Goal: Task Accomplishment & Management: Manage account settings

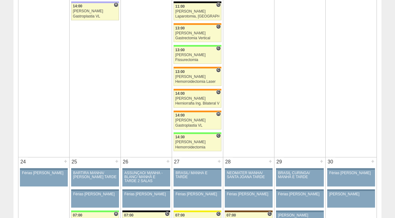
scroll to position [1229, 0]
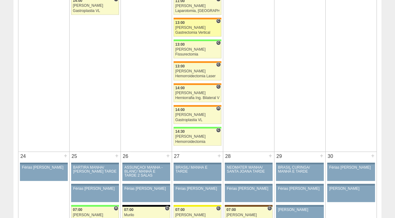
click at [186, 31] on div "Gastrectomia Vertical" at bounding box center [197, 33] width 44 height 4
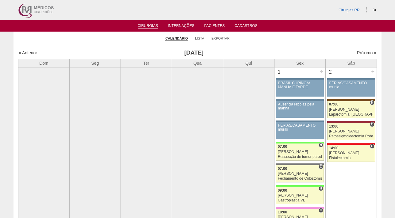
scroll to position [1229, 0]
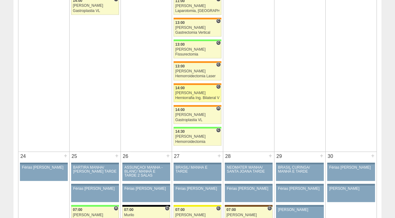
click at [192, 87] on div "14:00" at bounding box center [197, 88] width 44 height 4
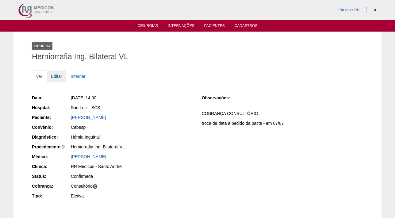
click at [59, 75] on link "Editar" at bounding box center [56, 76] width 19 height 12
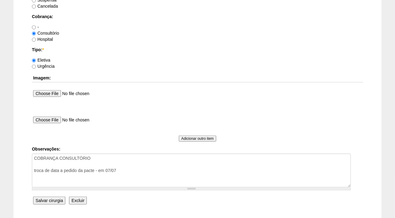
scroll to position [530, 0]
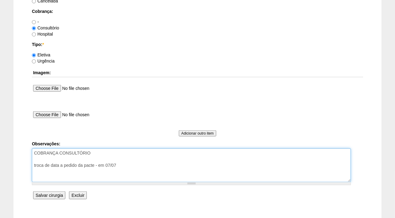
click at [112, 150] on textarea "COBRANÇA CONSULTÓRIO troca de data a pedido da pacte - em 07/07" at bounding box center [191, 165] width 319 height 34
type textarea "COBRANÇA CONSULTÓRIO AUTORIZADA troca de data a pedido da pacte - em 07/07"
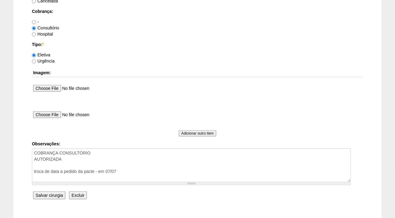
click at [57, 195] on input "Salvar cirurgia" at bounding box center [49, 195] width 32 height 8
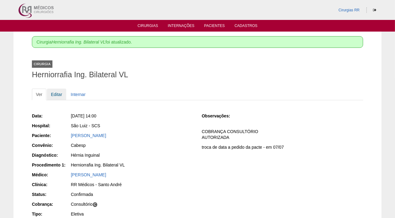
click at [57, 96] on link "Editar" at bounding box center [56, 95] width 19 height 12
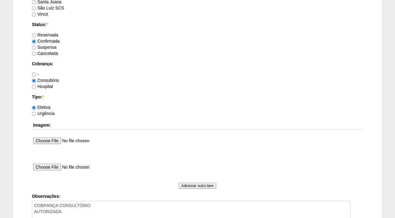
scroll to position [480, 0]
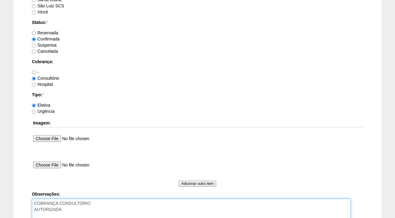
click at [72, 210] on textarea "COBRANÇA CONSULTÓRIO AUTORIZADA troca de data a pedido da pacte - em 07/07" at bounding box center [191, 216] width 319 height 34
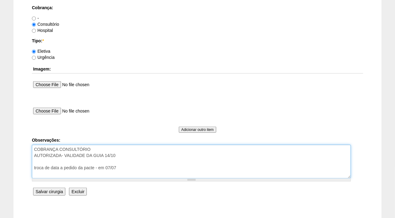
scroll to position [536, 0]
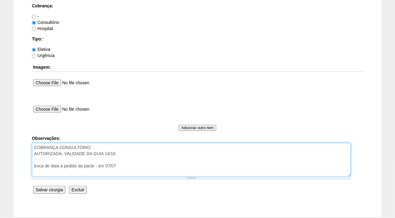
type textarea "COBRANÇA CONSULTÓRIO AUTORIZADA- VALIDADE DA GUIA 14/10 troca de data a pedido …"
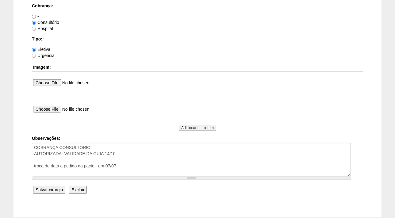
click at [47, 190] on input "Salvar cirurgia" at bounding box center [49, 190] width 32 height 8
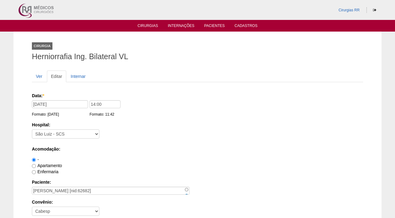
scroll to position [536, 0]
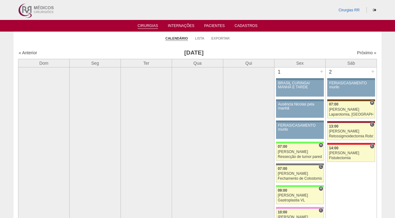
scroll to position [1229, 0]
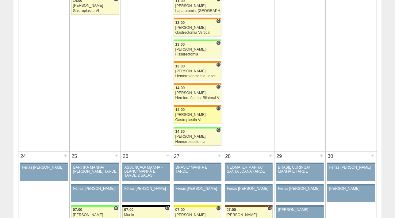
click at [197, 114] on div "[PERSON_NAME]" at bounding box center [197, 115] width 44 height 4
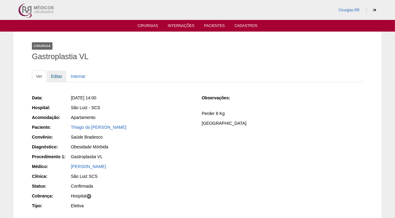
click at [57, 73] on link "Editar" at bounding box center [56, 76] width 19 height 12
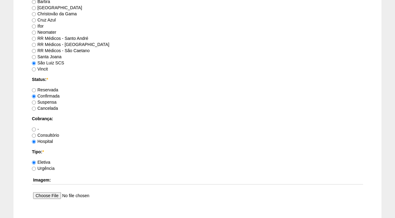
scroll to position [488, 0]
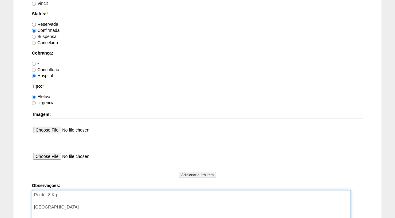
click at [78, 191] on textarea "Perder 8 Kg COBRANÇA HOSPITAL" at bounding box center [191, 207] width 319 height 34
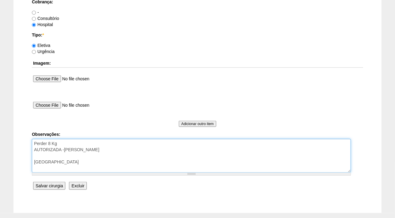
scroll to position [571, 0]
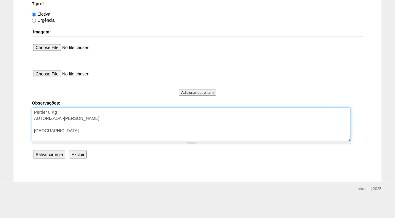
type textarea "Perder 8 Kg AUTORIZADA -BRADESCO COBRANÇA HOSPITAL"
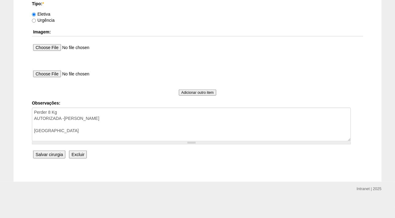
click at [50, 153] on input "Salvar cirurgia" at bounding box center [49, 154] width 32 height 8
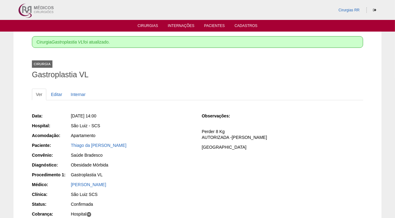
scroll to position [28, 0]
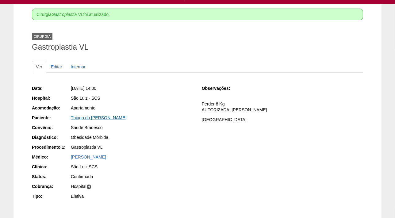
click at [92, 117] on link "Thiago da [PERSON_NAME]" at bounding box center [98, 117] width 55 height 5
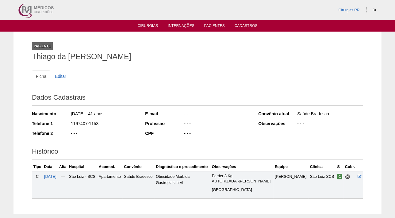
drag, startPoint x: 108, startPoint y: 123, endPoint x: 70, endPoint y: 124, distance: 38.0
click at [70, 124] on div "Telefone 1 1197407-1153" at bounding box center [84, 124] width 105 height 8
copy div "1197407-1153"
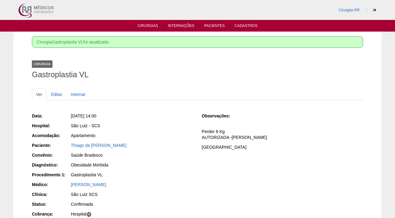
scroll to position [28, 0]
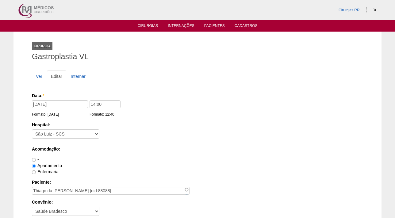
scroll to position [570, 0]
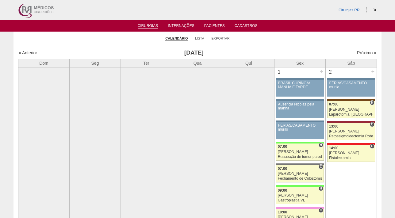
scroll to position [1229, 0]
click at [201, 37] on link "Lista" at bounding box center [199, 38] width 9 height 5
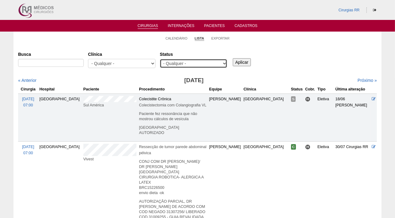
click at [183, 65] on select "- Qualquer - Reservada Confirmada Suspensa Cancelada" at bounding box center [193, 63] width 67 height 9
select select "conf"
click at [160, 59] on select "- Qualquer - Reservada Confirmada Suspensa Cancelada" at bounding box center [193, 63] width 67 height 9
click at [240, 63] on input "Aplicar" at bounding box center [242, 62] width 18 height 8
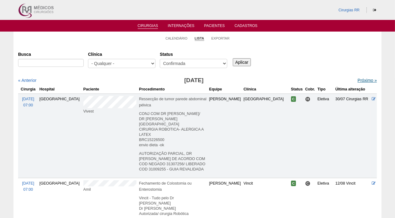
click at [362, 81] on link "Próximo »" at bounding box center [366, 80] width 19 height 5
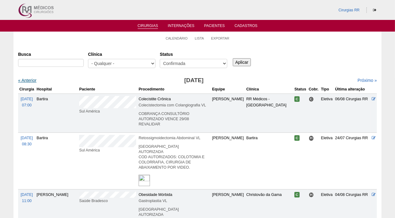
click at [28, 79] on link "« Anterior" at bounding box center [27, 80] width 18 height 5
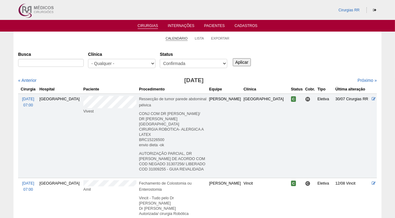
click at [175, 38] on link "Calendário" at bounding box center [176, 38] width 22 height 5
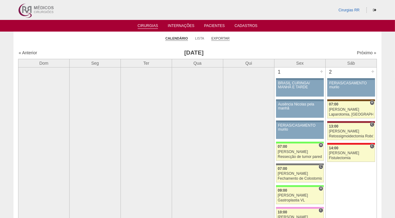
click at [222, 37] on link "Exportar" at bounding box center [220, 38] width 18 height 5
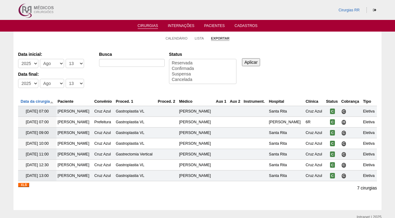
select select
click at [76, 83] on select "-Dia 1 2 3 4 5 6 7 8 9 10 11 12 13 14 15 16 17 18 19 20 21 22 23 24 25 26 27 28…" at bounding box center [75, 83] width 18 height 9
select select "31"
click at [66, 79] on select "-Dia 1 2 3 4 5 6 7 8 9 10 11 12 13 14 15 16 17 18 19 20 21 22 23 24 25 26 27 28…" at bounding box center [75, 83] width 18 height 9
select select "conf"
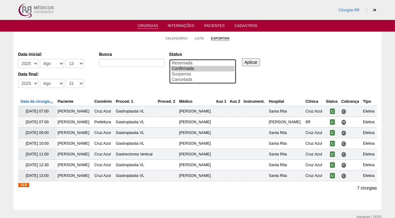
click at [183, 68] on option "Confirmada" at bounding box center [202, 69] width 63 height 6
click at [251, 62] on input "Aplicar" at bounding box center [251, 62] width 18 height 8
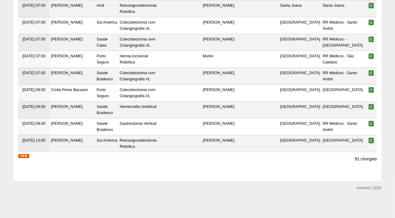
scroll to position [1705, 0]
click at [22, 156] on img at bounding box center [23, 156] width 11 height 4
click at [28, 155] on img at bounding box center [23, 156] width 11 height 4
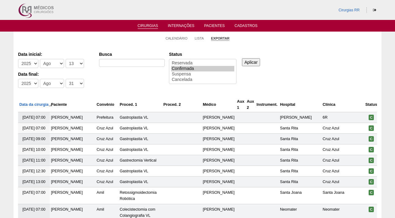
scroll to position [1705, 0]
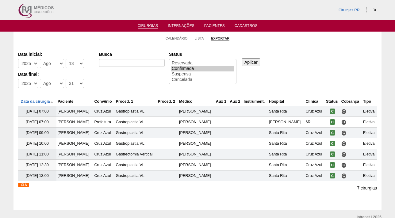
select select "31"
select select "conf"
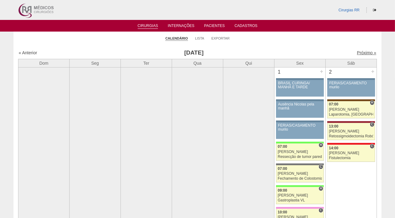
click at [357, 50] on link "Próximo »" at bounding box center [366, 52] width 19 height 5
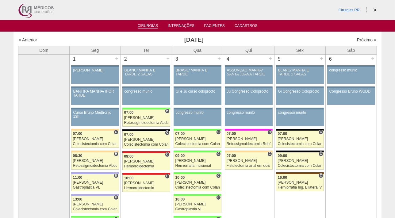
click at [147, 25] on link "Cirurgias" at bounding box center [148, 26] width 21 height 5
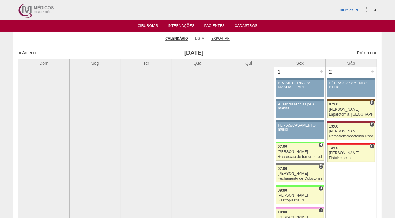
click at [222, 37] on link "Exportar" at bounding box center [220, 38] width 18 height 5
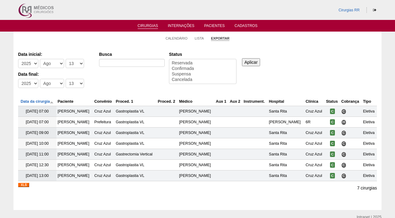
select select
click at [55, 63] on select "-Mês Jan Fev Mar Abr Mai Jun Jul Ago Set Out Nov Dez" at bounding box center [52, 63] width 24 height 9
select select "9"
click at [40, 59] on select "-Mês Jan Fev Mar Abr Mai Jun Jul Ago Set Out Nov Dez" at bounding box center [52, 63] width 24 height 9
click at [76, 64] on select "-Dia 1 2 3 4 5 6 7 8 9 10 11 12 13 14 15 16 17 18 19 20 21 22 23 24 25 26 27 28…" at bounding box center [75, 63] width 18 height 9
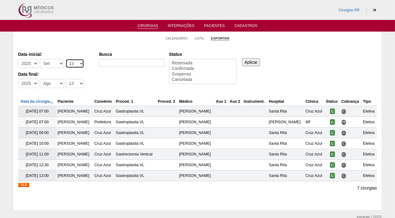
select select "1"
click at [66, 59] on select "-Dia 1 2 3 4 5 6 7 8 9 10 11 12 13 14 15 16 17 18 19 20 21 22 23 24 25 26 27 28…" at bounding box center [75, 63] width 18 height 9
click at [53, 82] on select "-Mês Jan Fev Mar Abr Mai Jun Jul Ago Set Out Nov Dez" at bounding box center [52, 83] width 24 height 9
select select "9"
click at [40, 79] on select "-Mês Jan Fev Mar Abr Mai Jun Jul Ago Set Out Nov Dez" at bounding box center [52, 83] width 24 height 9
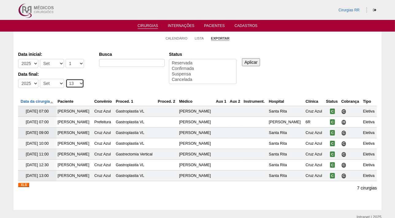
click at [70, 82] on select "-Dia 1 2 3 4 5 6 7 8 9 10 11 12 13 14 15 16 17 18 19 20 21 22 23 24 25 26 27 28…" at bounding box center [75, 83] width 18 height 9
select select "31"
click at [66, 79] on select "-Dia 1 2 3 4 5 6 7 8 9 10 11 12 13 14 15 16 17 18 19 20 21 22 23 24 25 26 27 28…" at bounding box center [75, 83] width 18 height 9
select select "conf"
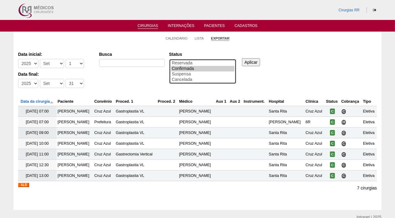
click at [181, 70] on option "Confirmada" at bounding box center [202, 69] width 63 height 6
click at [257, 61] on input "Aplicar" at bounding box center [251, 62] width 18 height 8
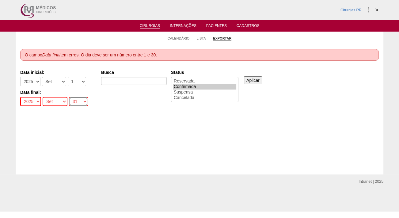
click at [80, 101] on select "-Dia 1 2 3 4 5 6 7 8 9 10 11 12 13 14 15 16 17 18 19 20 21 22 23 24 25 26 27 28…" at bounding box center [78, 101] width 19 height 9
select select "30"
click at [69, 97] on select "-Dia 1 2 3 4 5 6 7 8 9 10 11 12 13 14 15 16 17 18 19 20 21 22 23 24 25 26 27 28…" at bounding box center [78, 101] width 19 height 9
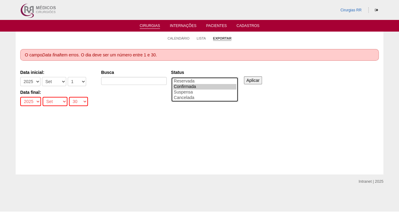
click at [206, 86] on option "Confirmada" at bounding box center [204, 87] width 63 height 6
click at [260, 78] on input "Aplicar" at bounding box center [253, 80] width 18 height 8
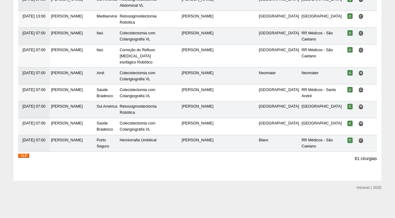
scroll to position [1109, 0]
click at [26, 154] on img at bounding box center [23, 156] width 11 height 4
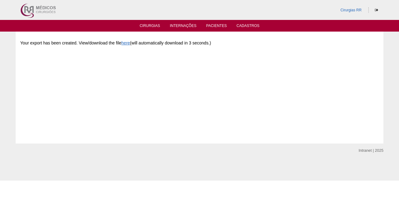
click at [146, 114] on div "Your export has been created. View/download the file here (will automatically d…" at bounding box center [199, 82] width 359 height 92
click at [147, 28] on link "Cirurgias" at bounding box center [150, 26] width 21 height 5
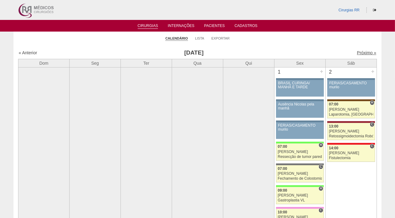
click at [357, 52] on link "Próximo »" at bounding box center [366, 52] width 19 height 5
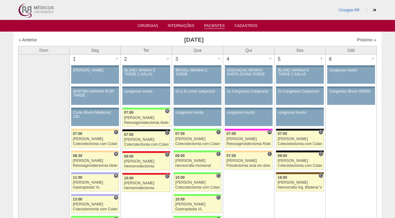
click at [212, 25] on link "Pacientes" at bounding box center [214, 26] width 21 height 5
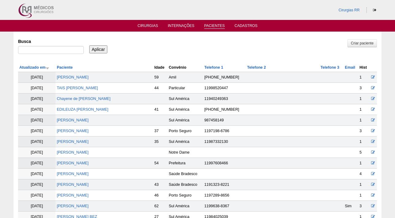
click at [152, 23] on ul "Cirurgias Internações Pacientes Cadastros" at bounding box center [197, 26] width 395 height 12
click at [147, 27] on link "Cirurgias" at bounding box center [148, 26] width 21 height 5
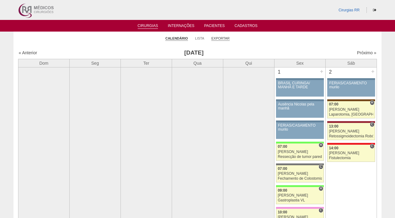
click at [225, 39] on link "Exportar" at bounding box center [220, 38] width 18 height 5
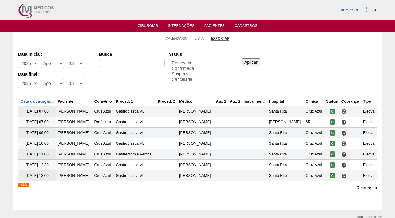
select select
click at [55, 64] on select "-Mês [PERSON_NAME] Mar Abr Mai Jun [DATE] Ago Set Out Nov Dez" at bounding box center [52, 63] width 24 height 9
select select "9"
click at [40, 59] on select "-Mês [PERSON_NAME] Mar Abr Mai Jun [DATE] Ago Set Out Nov Dez" at bounding box center [52, 63] width 24 height 9
click at [75, 62] on select "-Dia 1 2 3 4 5 6 7 8 9 10 11 12 13 14 15 16 17 18 19 20 21 22 23 24 25 26 27 28…" at bounding box center [75, 63] width 18 height 9
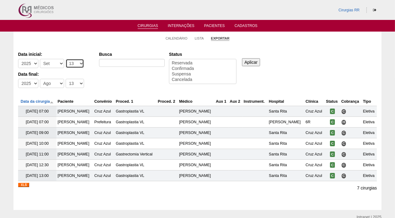
select select "1"
click at [66, 59] on select "-Dia 1 2 3 4 5 6 7 8 9 10 11 12 13 14 15 16 17 18 19 20 21 22 23 24 25 26 27 28…" at bounding box center [75, 63] width 18 height 9
click at [54, 83] on select "-Mês Jan Fev Mar Abr Mai Jun Jul Ago Set Out Nov Dez" at bounding box center [52, 83] width 24 height 9
select select "9"
click at [40, 79] on select "-Mês Jan Fev Mar Abr Mai Jun Jul Ago Set Out Nov Dez" at bounding box center [52, 83] width 24 height 9
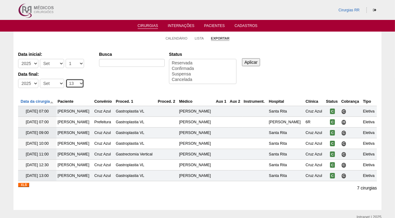
click at [76, 85] on select "-Dia 1 2 3 4 5 6 7 8 9 10 11 12 13 14 15 16 17 18 19 20 21 22 23 24 25 26 27 28…" at bounding box center [75, 83] width 18 height 9
select select "30"
click at [66, 79] on select "-Dia 1 2 3 4 5 6 7 8 9 10 11 12 13 14 15 16 17 18 19 20 21 22 23 24 25 26 27 28…" at bounding box center [75, 83] width 18 height 9
select select "conf"
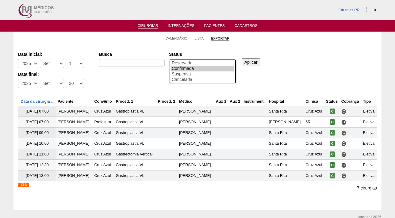
click at [192, 67] on option "Confirmada" at bounding box center [202, 69] width 63 height 6
click at [247, 61] on input "Aplicar" at bounding box center [251, 62] width 18 height 8
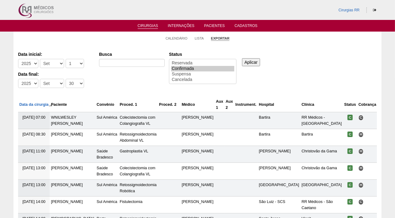
click at [253, 62] on input "Aplicar" at bounding box center [251, 62] width 18 height 8
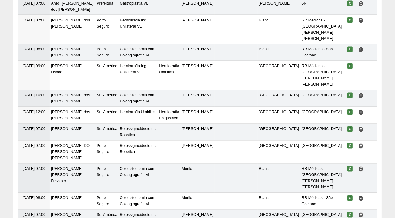
scroll to position [1109, 0]
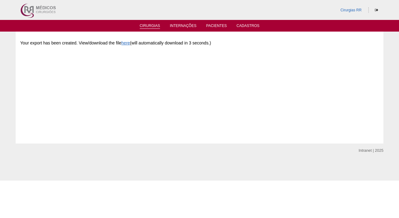
click at [145, 27] on link "Cirurgias" at bounding box center [150, 26] width 21 height 5
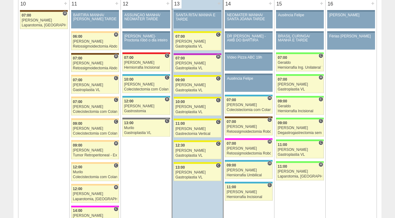
scroll to position [732, 0]
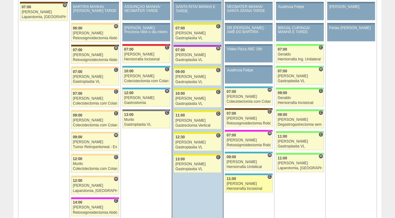
click at [249, 183] on div "Paulo Regina" at bounding box center [248, 184] width 44 height 4
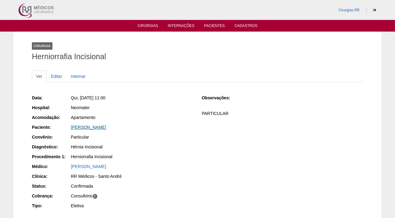
click at [86, 126] on link "[PERSON_NAME]" at bounding box center [88, 127] width 35 height 5
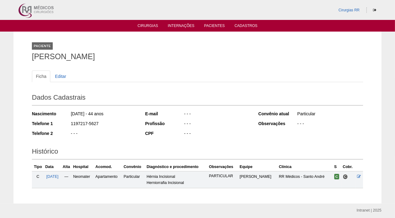
drag, startPoint x: 107, startPoint y: 123, endPoint x: 65, endPoint y: 121, distance: 41.7
click at [65, 121] on div "Telefone 1 1197217-5627" at bounding box center [84, 124] width 105 height 8
copy div "1197217-5627"
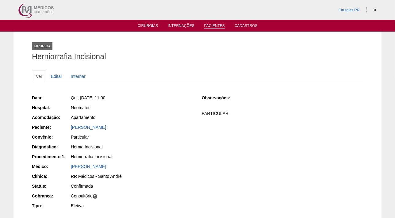
click at [215, 28] on link "Pacientes" at bounding box center [214, 26] width 21 height 5
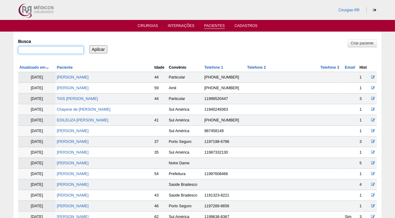
click at [56, 51] on input "Busca" at bounding box center [51, 50] width 66 height 8
paste input "Jocasta de Sousa Oliveira"
type input "Jocasta de Sousa Oliveira"
click at [89, 45] on input "Aplicar" at bounding box center [98, 49] width 18 height 8
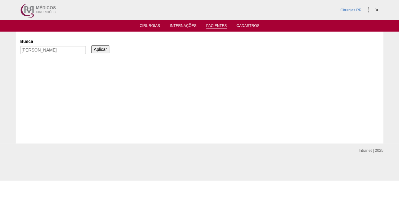
click at [101, 49] on input "Aplicar" at bounding box center [100, 49] width 18 height 8
